Goal: Find contact information

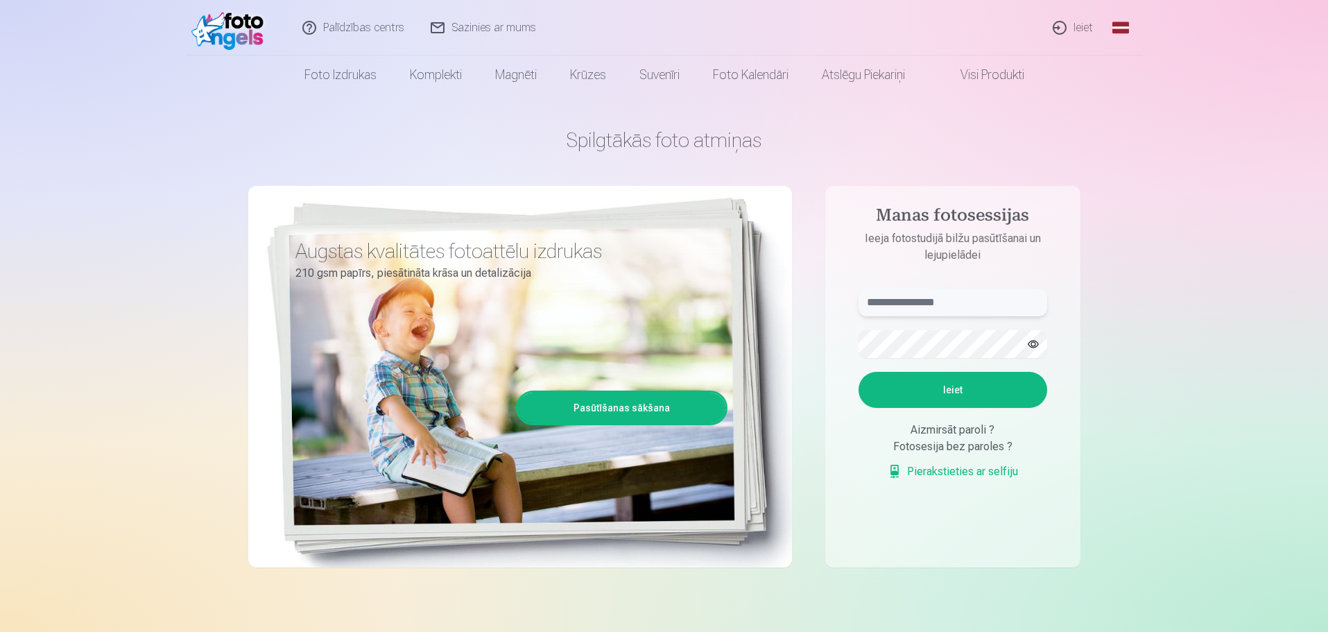
click at [927, 301] on input "text" at bounding box center [953, 303] width 189 height 28
type input "**********"
click at [1033, 341] on button "button" at bounding box center [1033, 344] width 26 height 26
click at [970, 388] on button "Ieiet" at bounding box center [953, 390] width 189 height 36
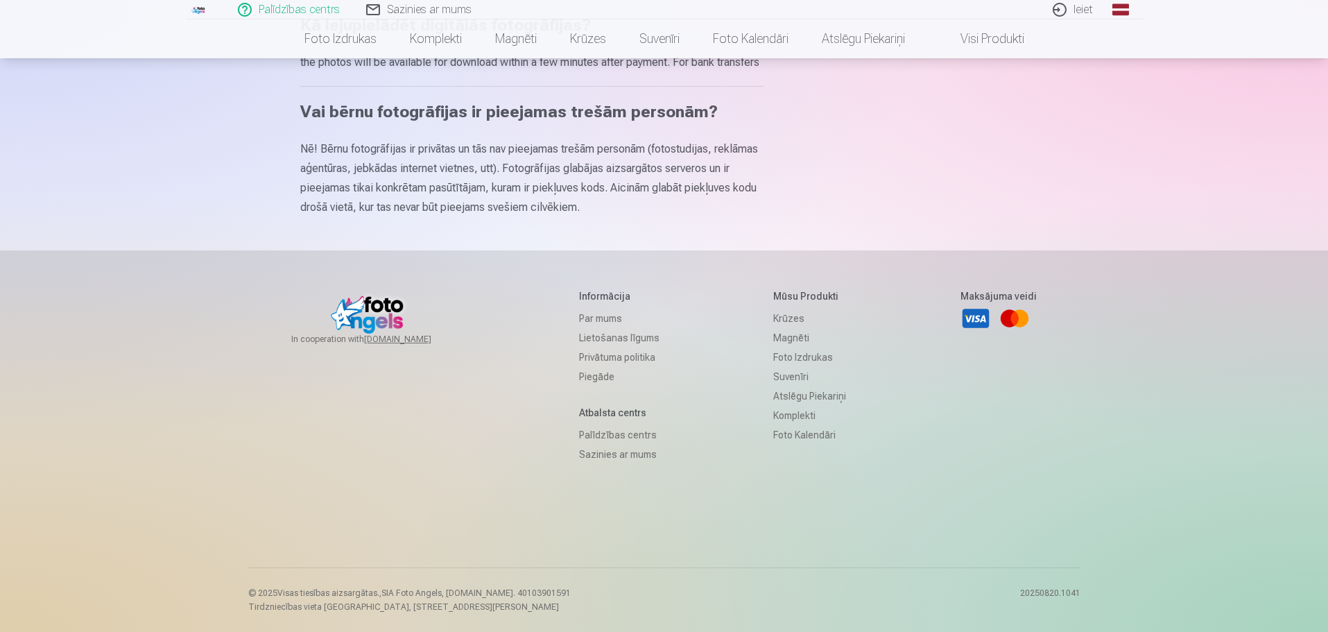
scroll to position [866, 0]
click at [626, 460] on link "Sazinies ar mums" at bounding box center [619, 454] width 80 height 19
